Goal: Task Accomplishment & Management: Manage account settings

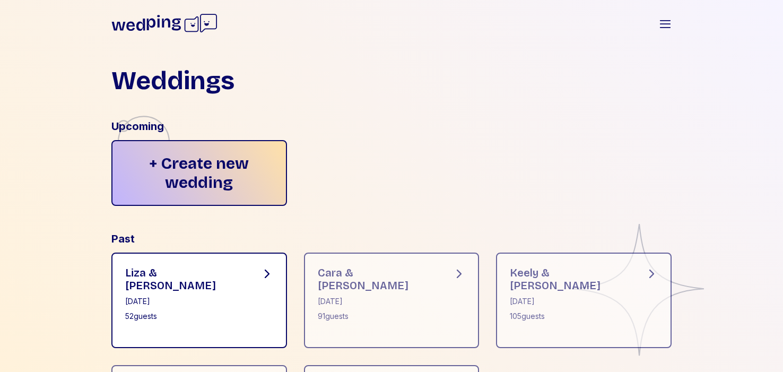
click at [230, 309] on div "[PERSON_NAME] & [PERSON_NAME] [DATE] 52 guests" at bounding box center [199, 299] width 176 height 95
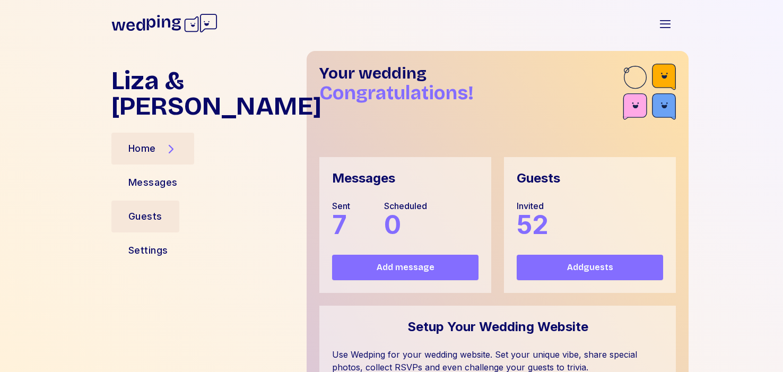
click at [167, 200] on div "Guests" at bounding box center [145, 216] width 68 height 32
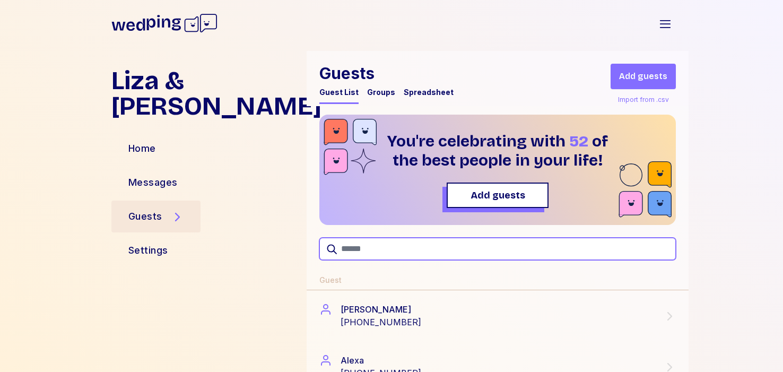
click at [373, 242] on input "text" at bounding box center [497, 249] width 356 height 22
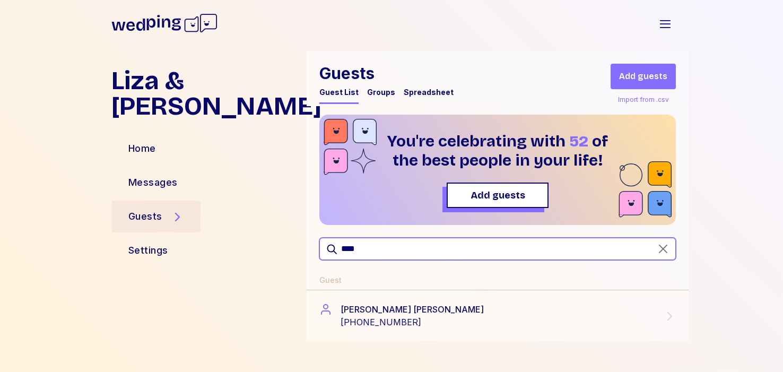
drag, startPoint x: 371, startPoint y: 247, endPoint x: 274, endPoint y: 243, distance: 97.1
click at [277, 246] on div "[PERSON_NAME] & [PERSON_NAME] Home Messages Guests Settings Guests Guest List G…" at bounding box center [391, 211] width 594 height 321
type input "*"
type input "****"
